Goal: Transaction & Acquisition: Purchase product/service

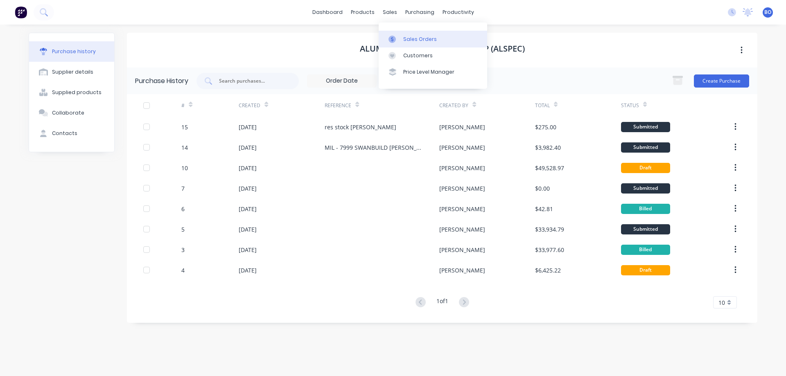
click at [420, 39] on div "Sales Orders" at bounding box center [420, 39] width 34 height 7
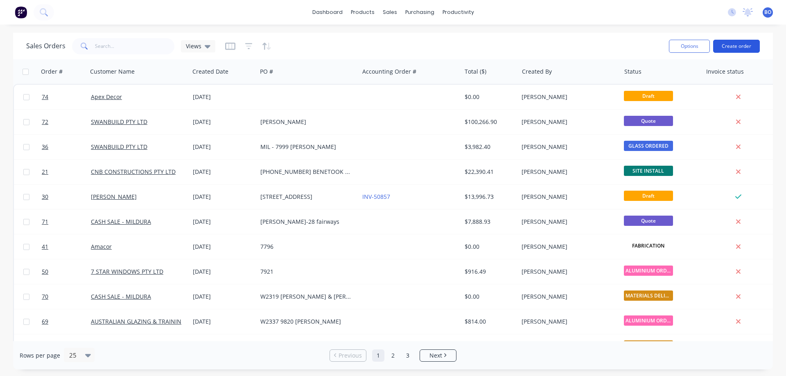
click at [737, 44] on button "Create order" at bounding box center [737, 46] width 47 height 13
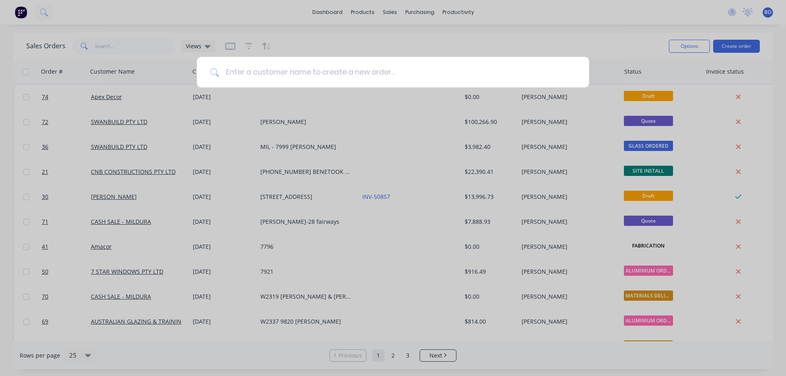
click at [238, 70] on input at bounding box center [397, 72] width 357 height 31
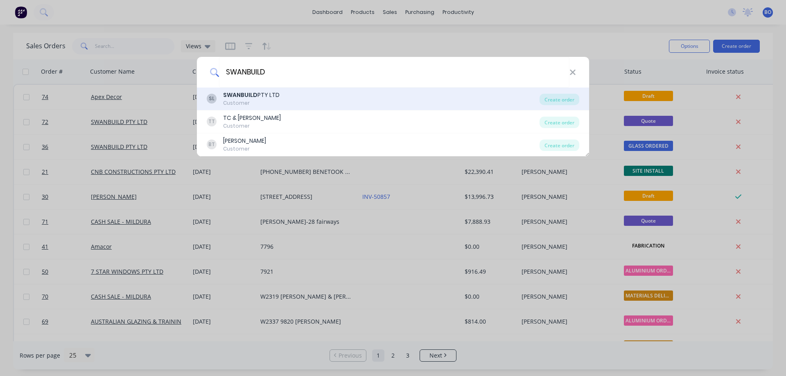
type input "SWANBUILD"
click at [247, 99] on b "SWANBUILD" at bounding box center [240, 95] width 34 height 8
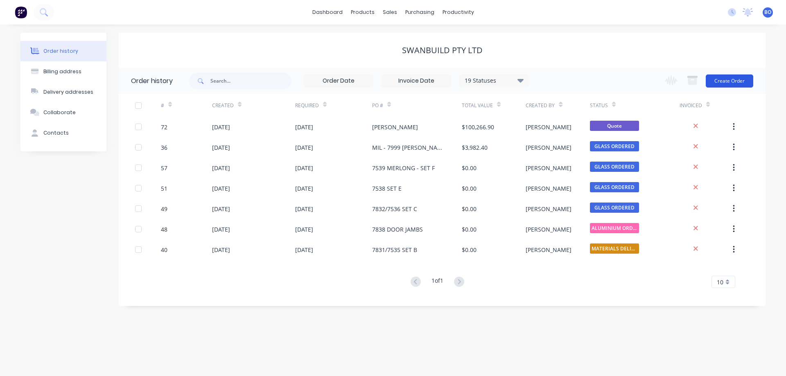
click at [736, 79] on button "Create Order" at bounding box center [730, 81] width 48 height 13
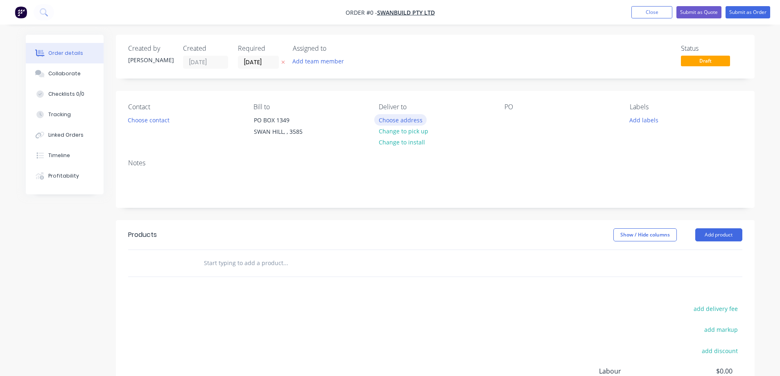
click at [403, 118] on button "Choose address" at bounding box center [400, 119] width 52 height 11
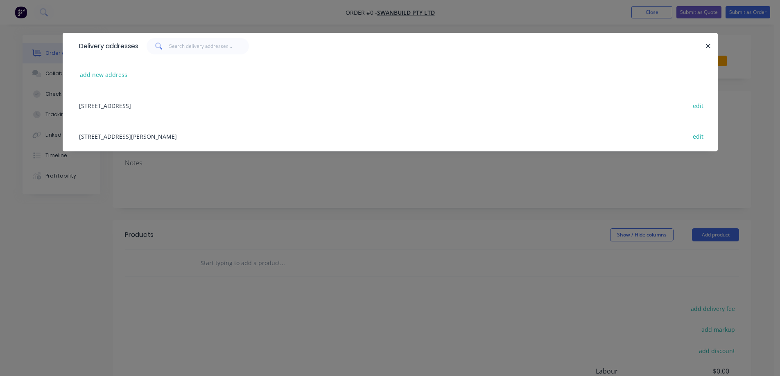
click at [149, 134] on div "[STREET_ADDRESS][PERSON_NAME] edit" at bounding box center [390, 136] width 631 height 31
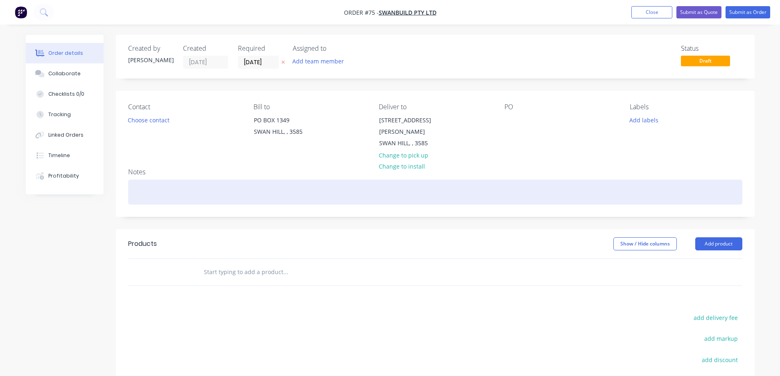
scroll to position [41, 0]
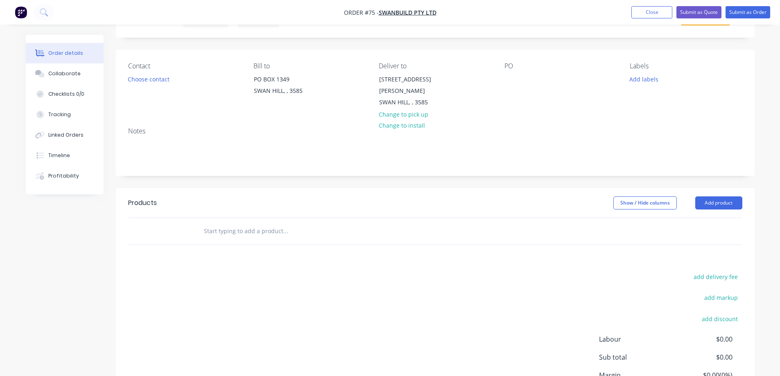
click at [150, 218] on div at bounding box center [169, 231] width 49 height 27
click at [200, 223] on div at bounding box center [320, 231] width 246 height 16
click at [202, 223] on div at bounding box center [320, 231] width 246 height 16
click at [145, 203] on header "Products Show / Hide columns Add product" at bounding box center [435, 202] width 639 height 29
click at [171, 220] on div at bounding box center [169, 231] width 49 height 27
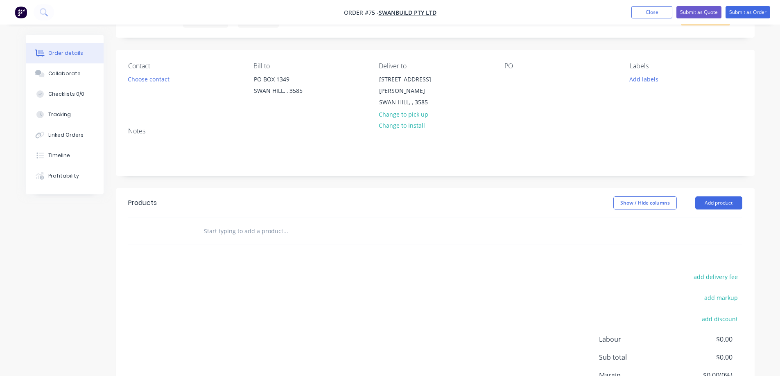
click at [219, 223] on input "text" at bounding box center [286, 231] width 164 height 16
type input "S"
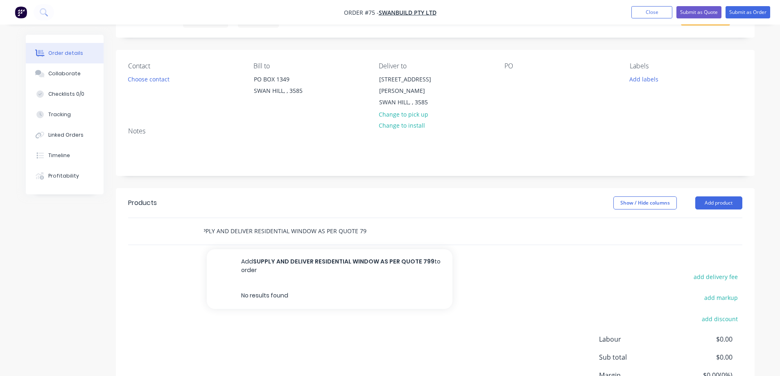
scroll to position [0, 12]
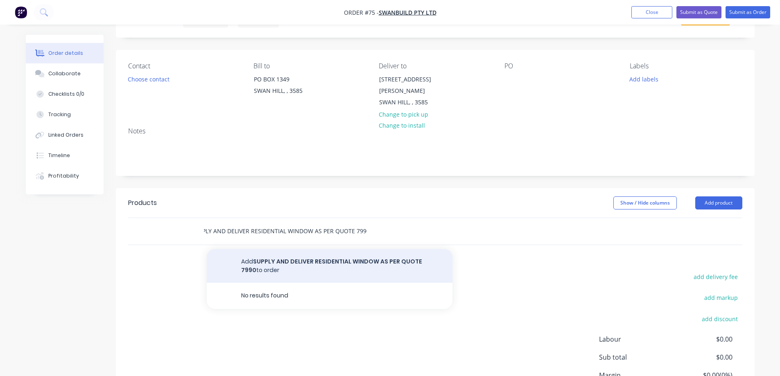
type input "SUPPLY AND DELIVER RESIDENTIAL WINDOW AS PER QUOTE 7990"
click at [366, 251] on button "Add SUPPLY AND DELIVER RESIDENTIAL WINDOW AS PER QUOTE 7990 to order" at bounding box center [330, 266] width 246 height 34
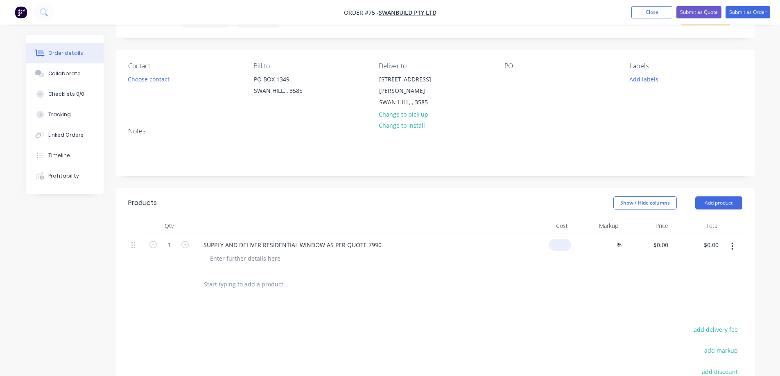
click at [569, 239] on input at bounding box center [562, 245] width 19 height 12
type input "$1,589.82"
type input "1589.82"
type input "$1,589.82"
click at [669, 239] on input "1589.82" at bounding box center [658, 245] width 25 height 12
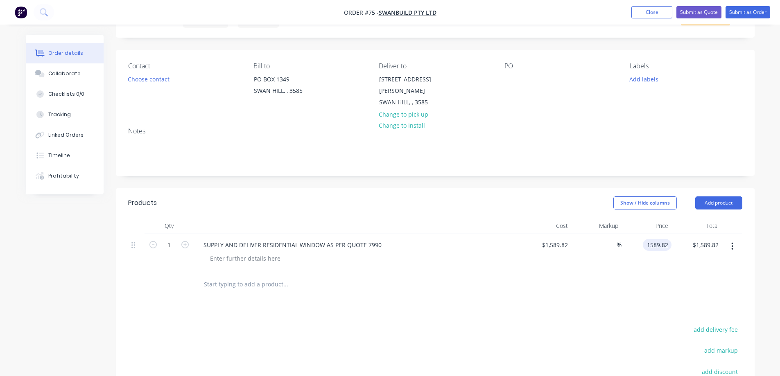
scroll to position [163, 0]
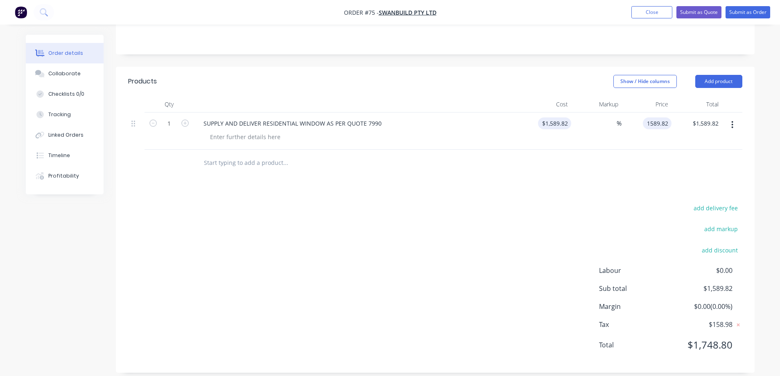
type input "1589.82"
type input "$1,589.82"
click at [569, 118] on input "1589.82" at bounding box center [556, 124] width 30 height 12
click at [569, 118] on input "1589.82" at bounding box center [558, 124] width 25 height 12
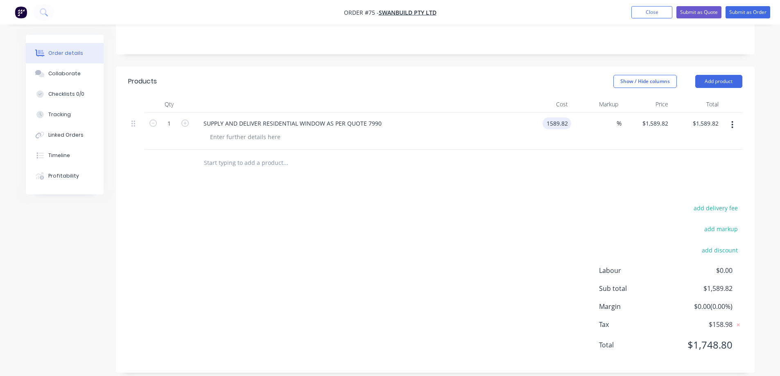
click at [569, 118] on input "1589.82" at bounding box center [558, 124] width 25 height 12
type input "$1,589.83"
click at [672, 113] on div "$1,589.83 $1,589.83" at bounding box center [697, 131] width 50 height 37
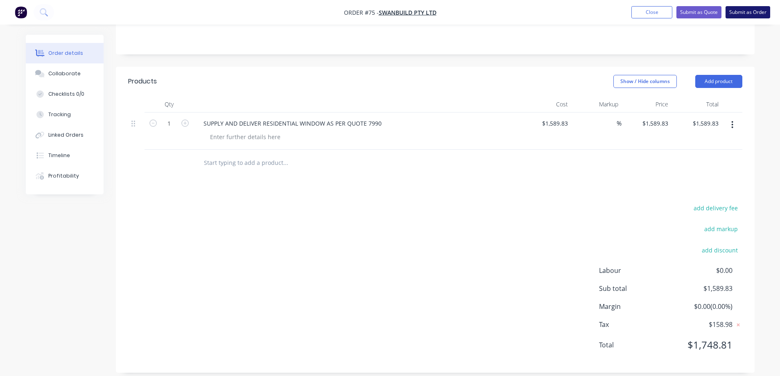
click at [752, 9] on button "Submit as Order" at bounding box center [748, 12] width 45 height 12
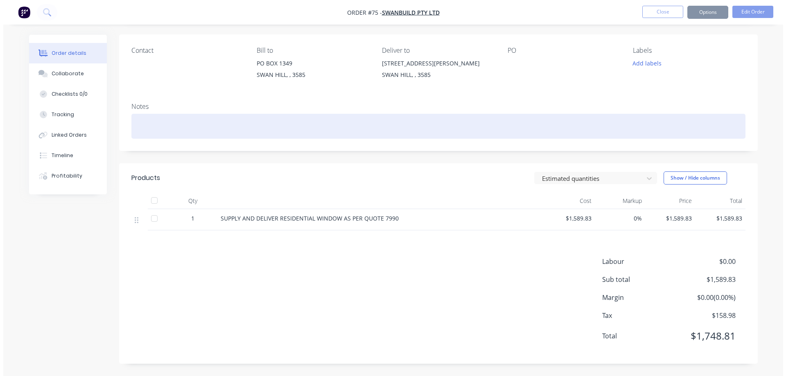
scroll to position [0, 0]
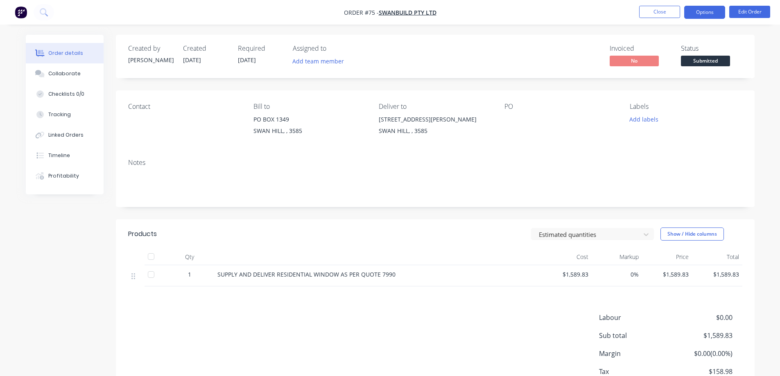
click at [703, 10] on button "Options" at bounding box center [704, 12] width 41 height 13
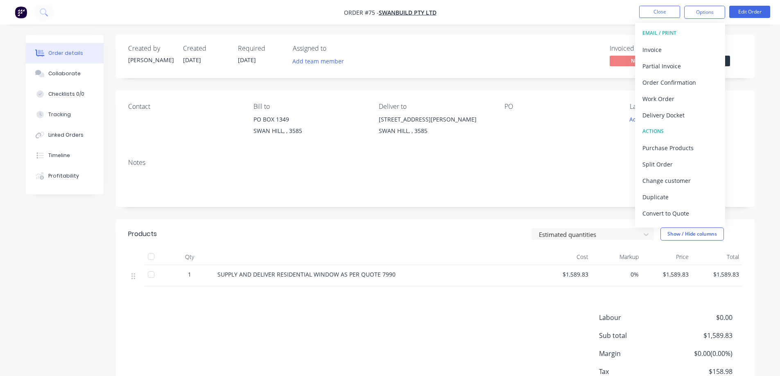
click at [604, 9] on nav "Order #75 - SWANBUILD PTY LTD Close Options EMAIL / PRINT Invoice Partial Invoi…" at bounding box center [390, 12] width 780 height 25
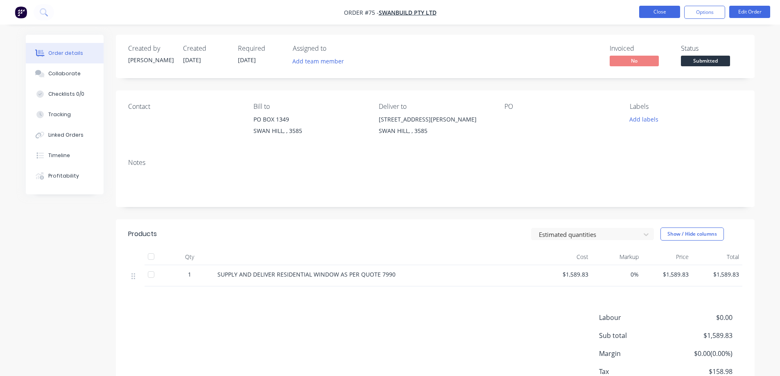
click at [659, 11] on button "Close" at bounding box center [659, 12] width 41 height 12
